Goal: Check status: Check status

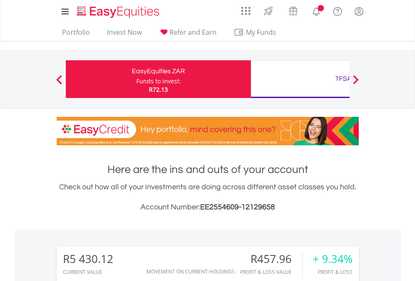
scroll to position [81, 132]
click at [136, 79] on div "Funds to invest:" at bounding box center [158, 81] width 44 height 8
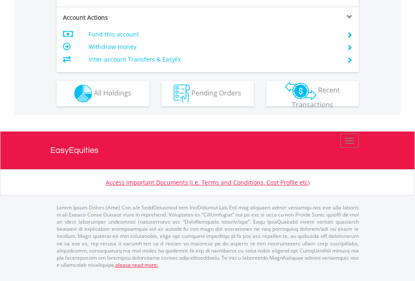
scroll to position [785, 0]
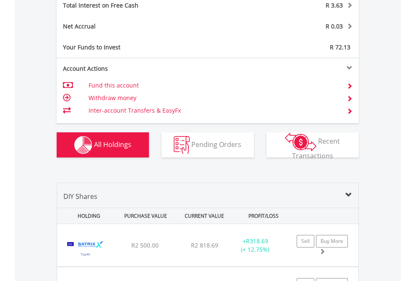
scroll to position [967, 0]
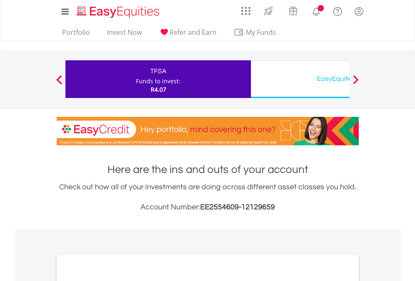
scroll to position [504, 0]
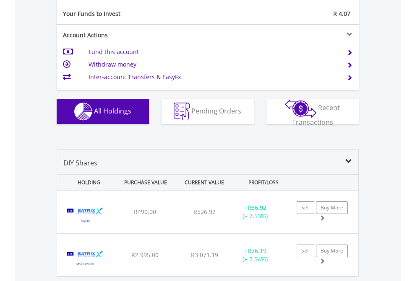
scroll to position [933, 0]
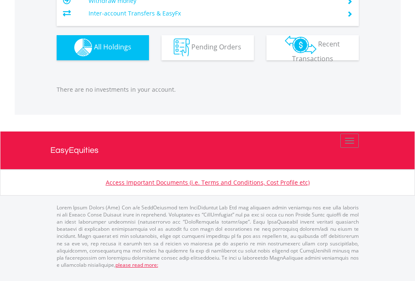
scroll to position [81, 132]
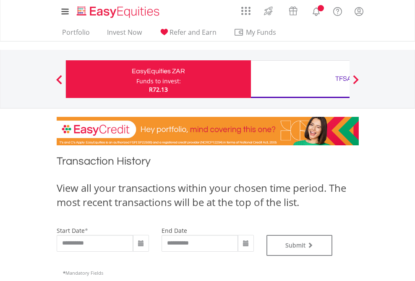
type input "**********"
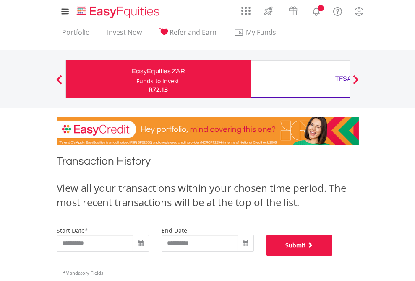
click at [333, 256] on button "Submit" at bounding box center [299, 245] width 66 height 21
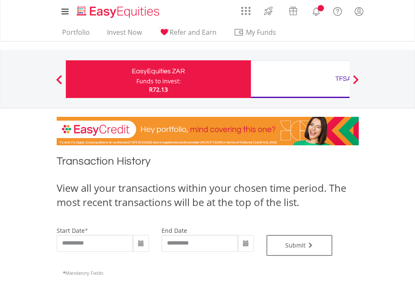
click at [300, 79] on div "TFSA" at bounding box center [343, 79] width 175 height 12
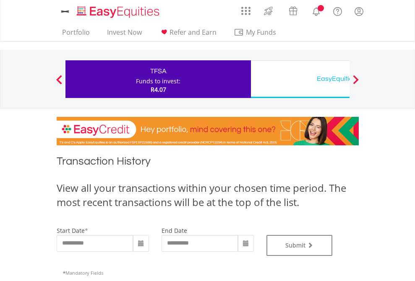
type input "**********"
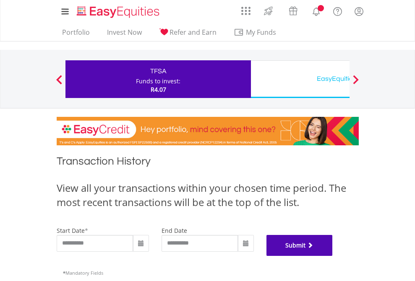
click at [333, 256] on button "Submit" at bounding box center [299, 245] width 66 height 21
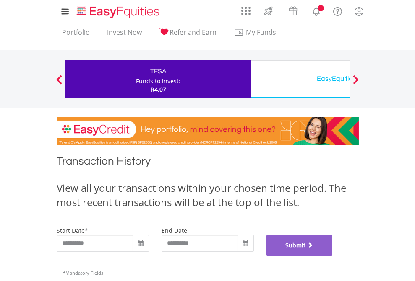
scroll to position [340, 0]
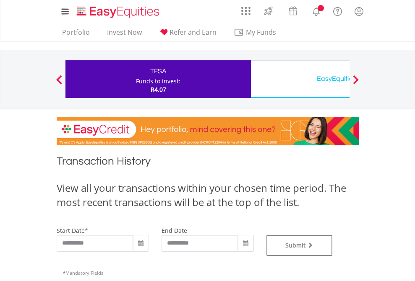
click at [300, 79] on div "EasyEquities USD" at bounding box center [343, 79] width 175 height 12
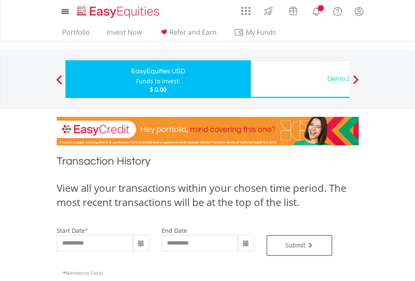
type input "**********"
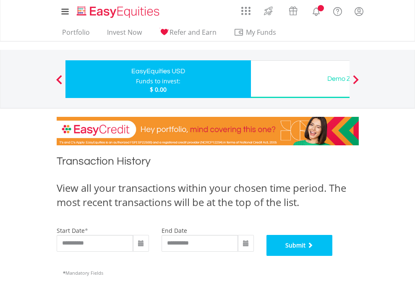
click at [333, 256] on button "Submit" at bounding box center [299, 245] width 66 height 21
